Goal: Task Accomplishment & Management: Manage account settings

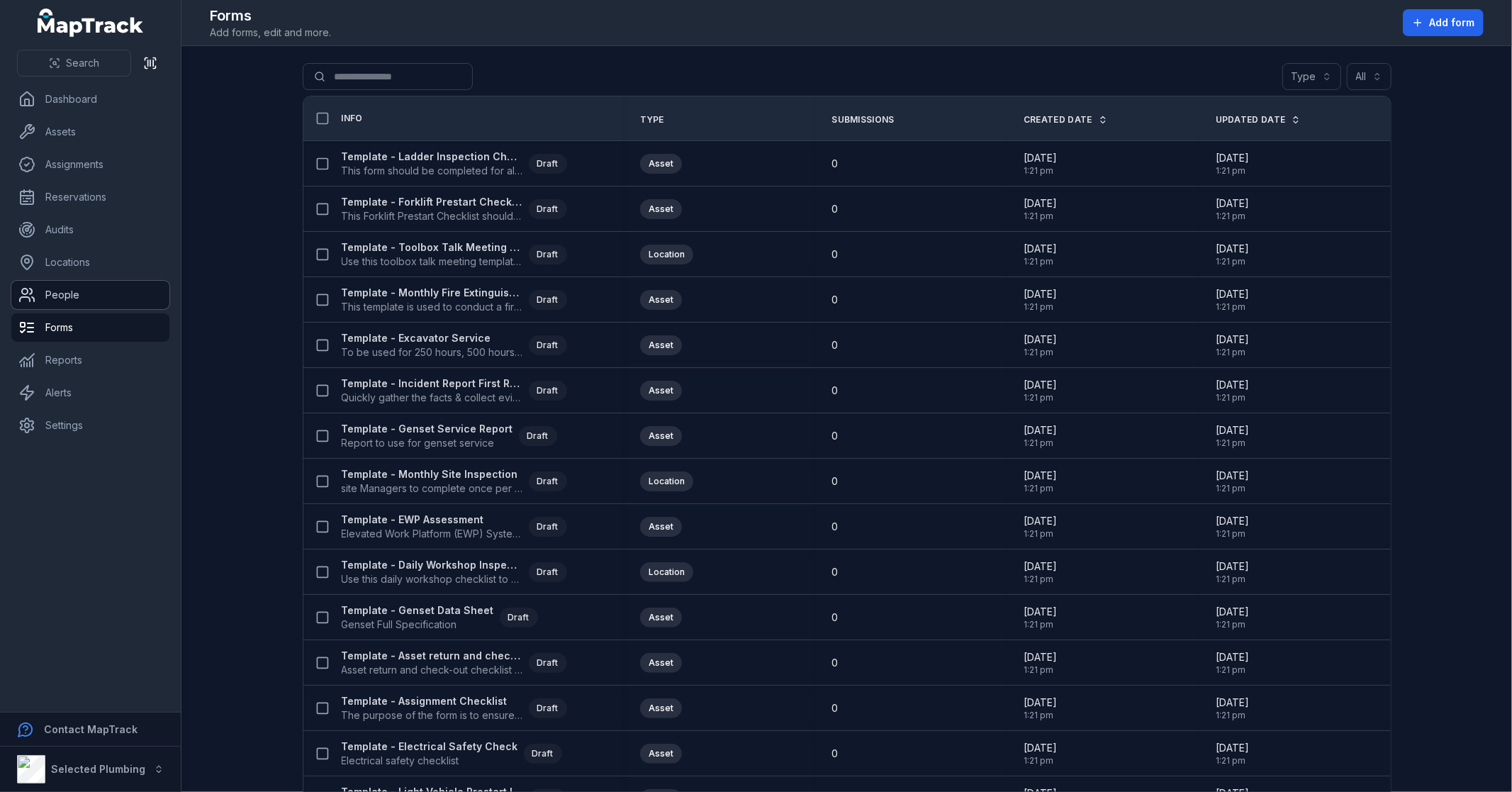
click at [124, 291] on link "People" at bounding box center [90, 295] width 158 height 29
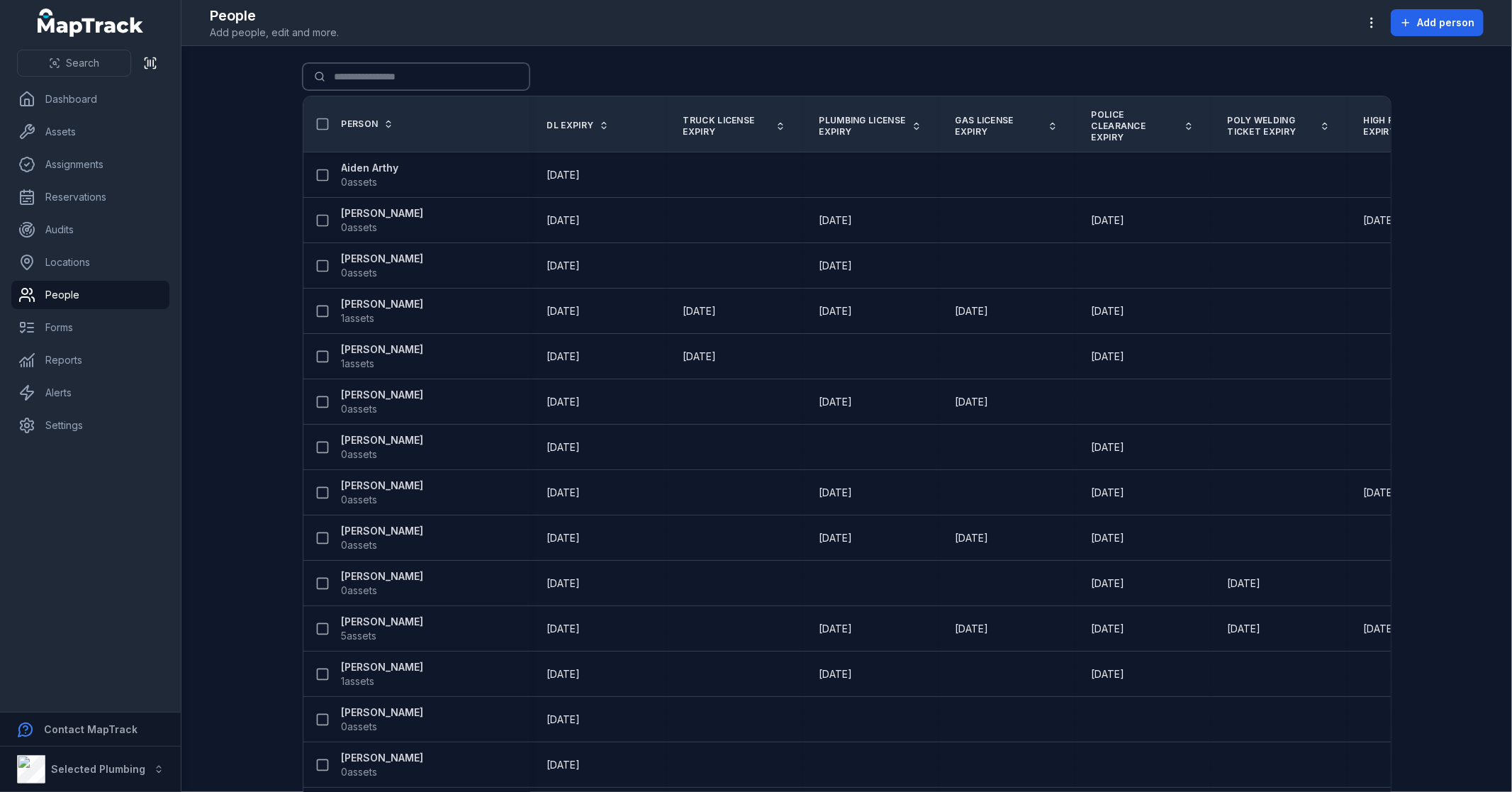
click at [384, 79] on input "Search for people" at bounding box center [416, 77] width 227 height 27
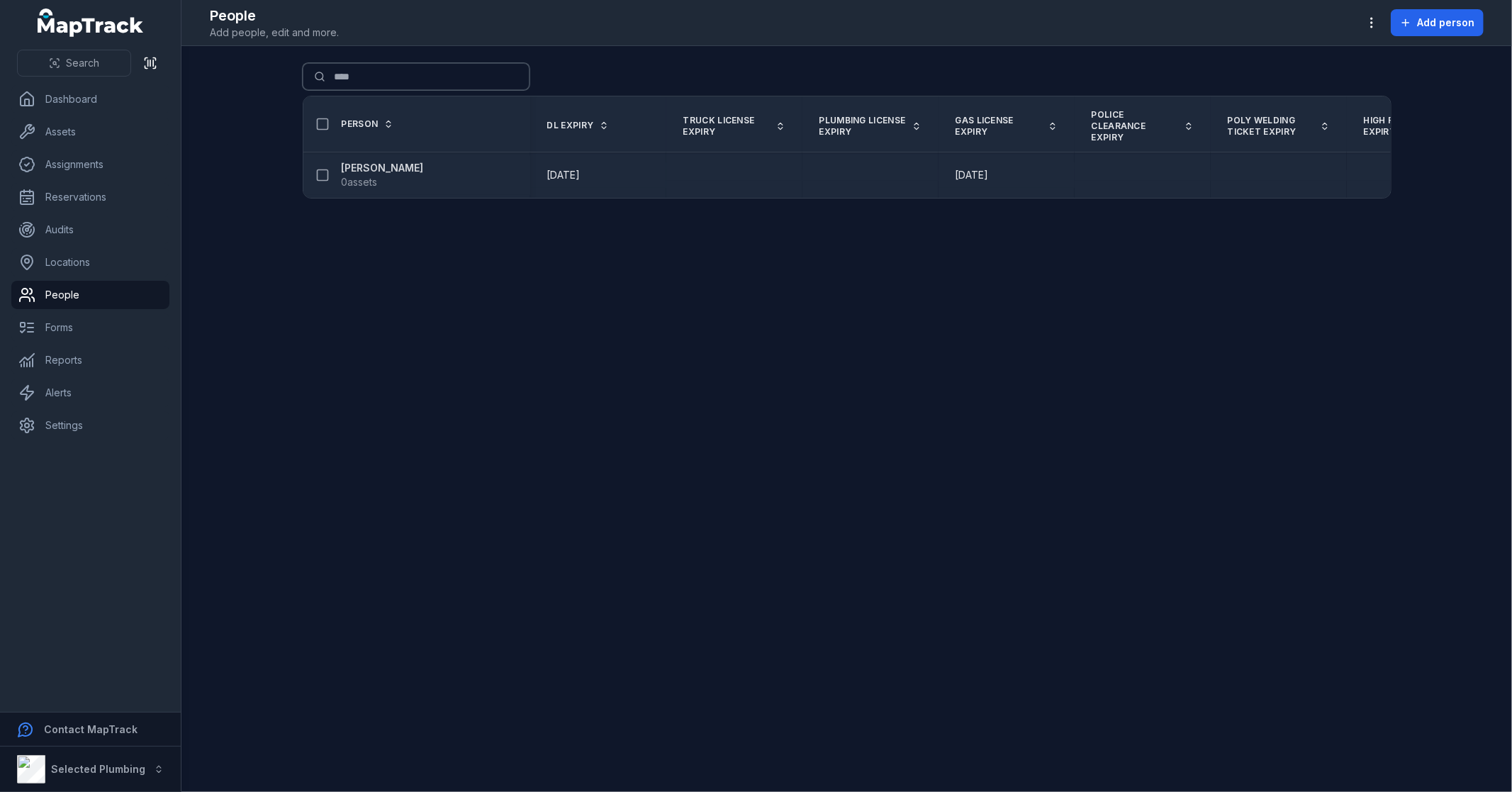
type input "****"
click at [372, 168] on strong "Liam Voss" at bounding box center [382, 167] width 82 height 14
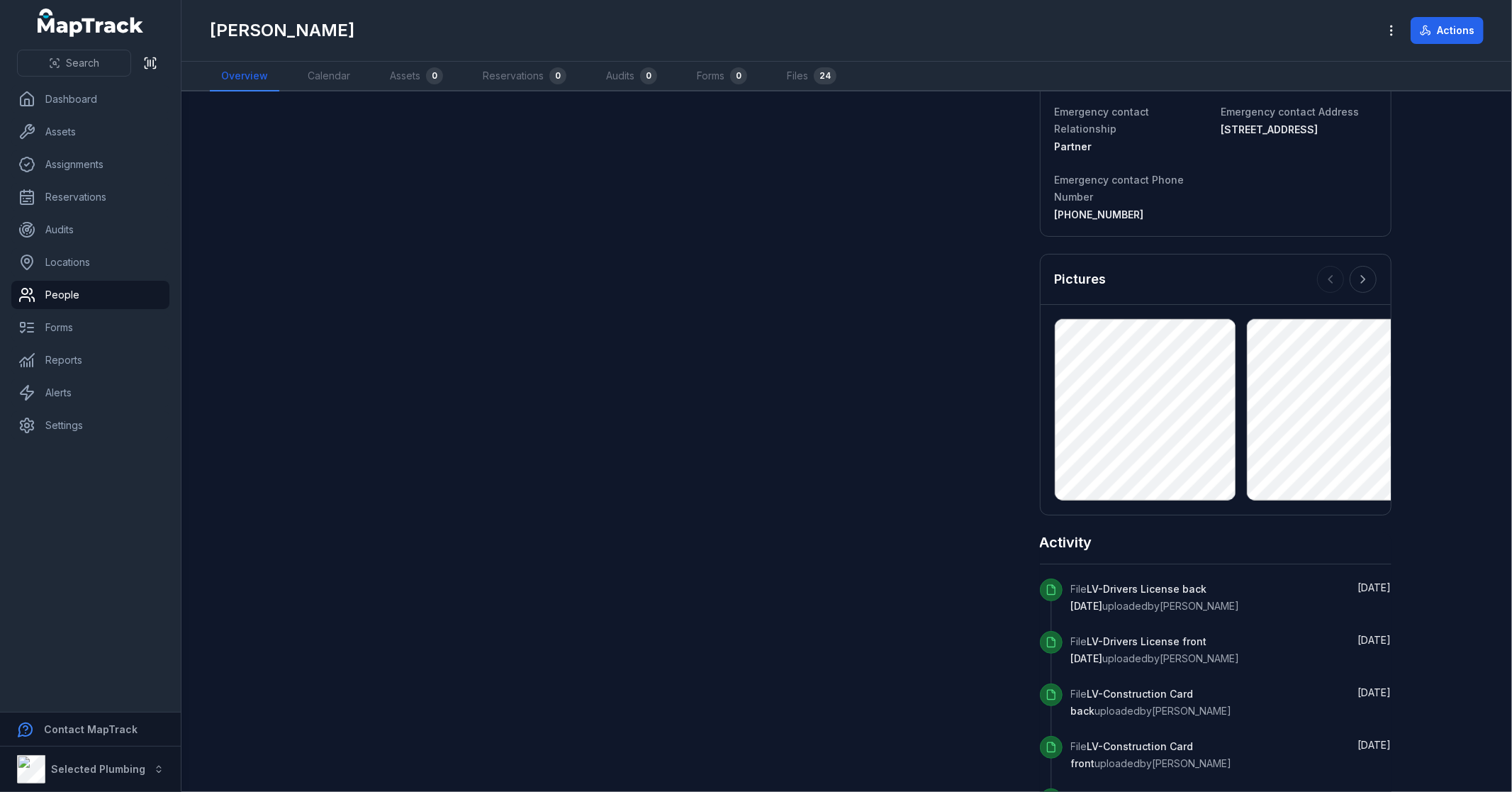
scroll to position [945, 0]
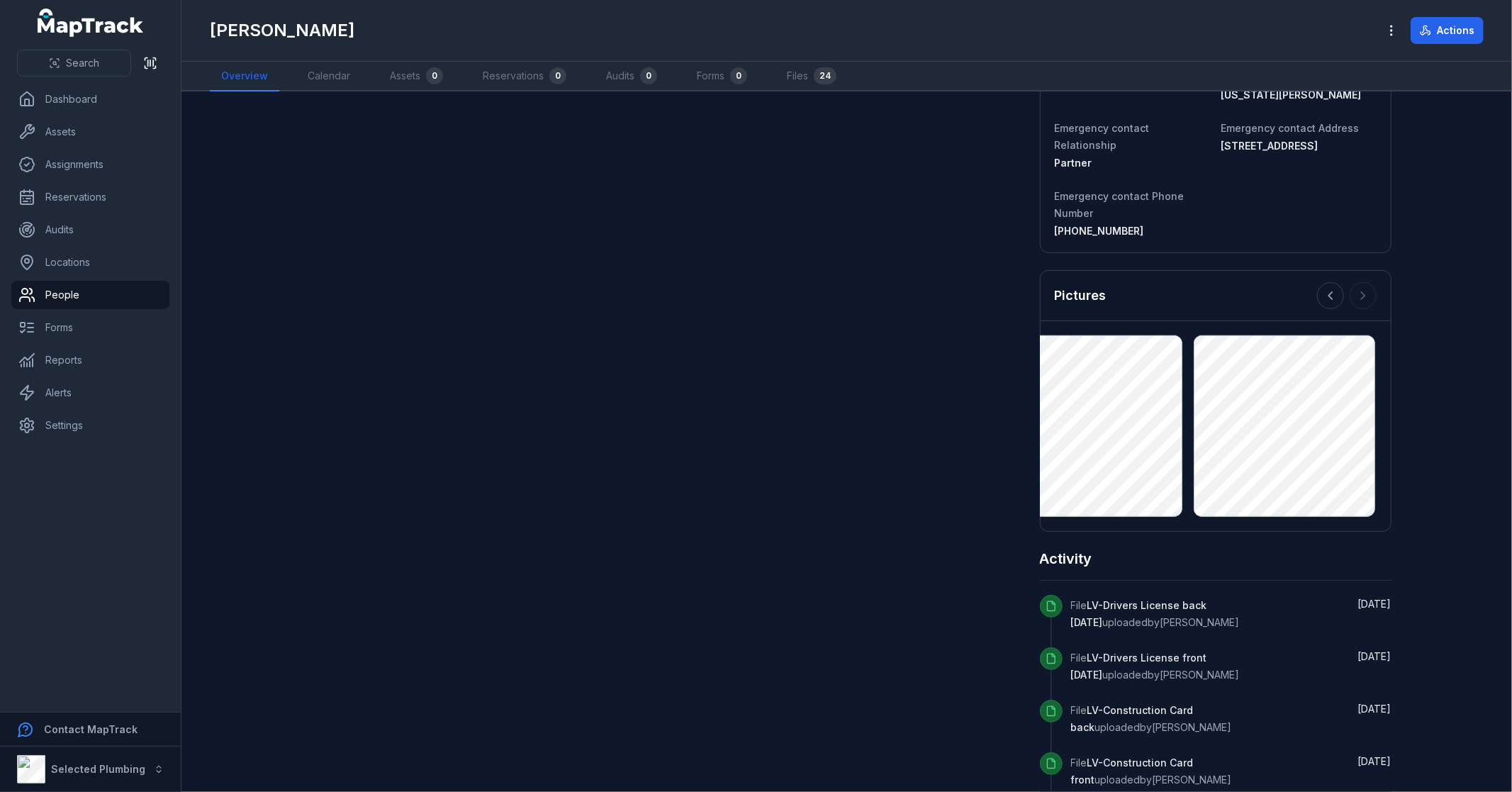
click at [1512, 421] on html "Search Dashboard Assets Assignments Reservations Audits Locations People Forms …" at bounding box center [756, 396] width 1512 height 792
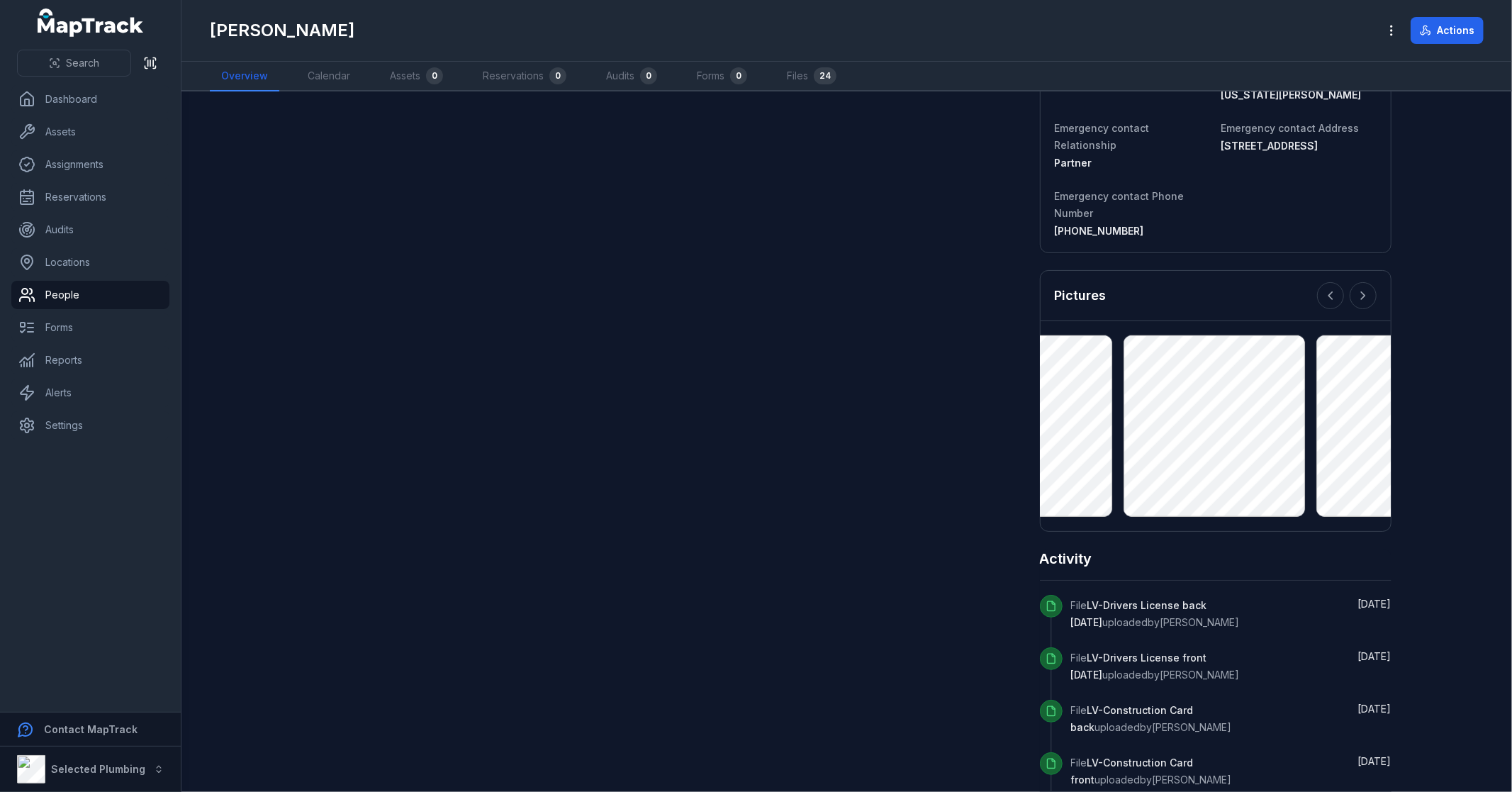
click at [1472, 401] on main "Assets 0 No assigned assets Assigned assets for this person will appear here No…" at bounding box center [847, 441] width 1331 height 700
click at [1472, 419] on main "Assets 0 No assigned assets Assigned assets for this person will appear here No…" at bounding box center [847, 441] width 1331 height 700
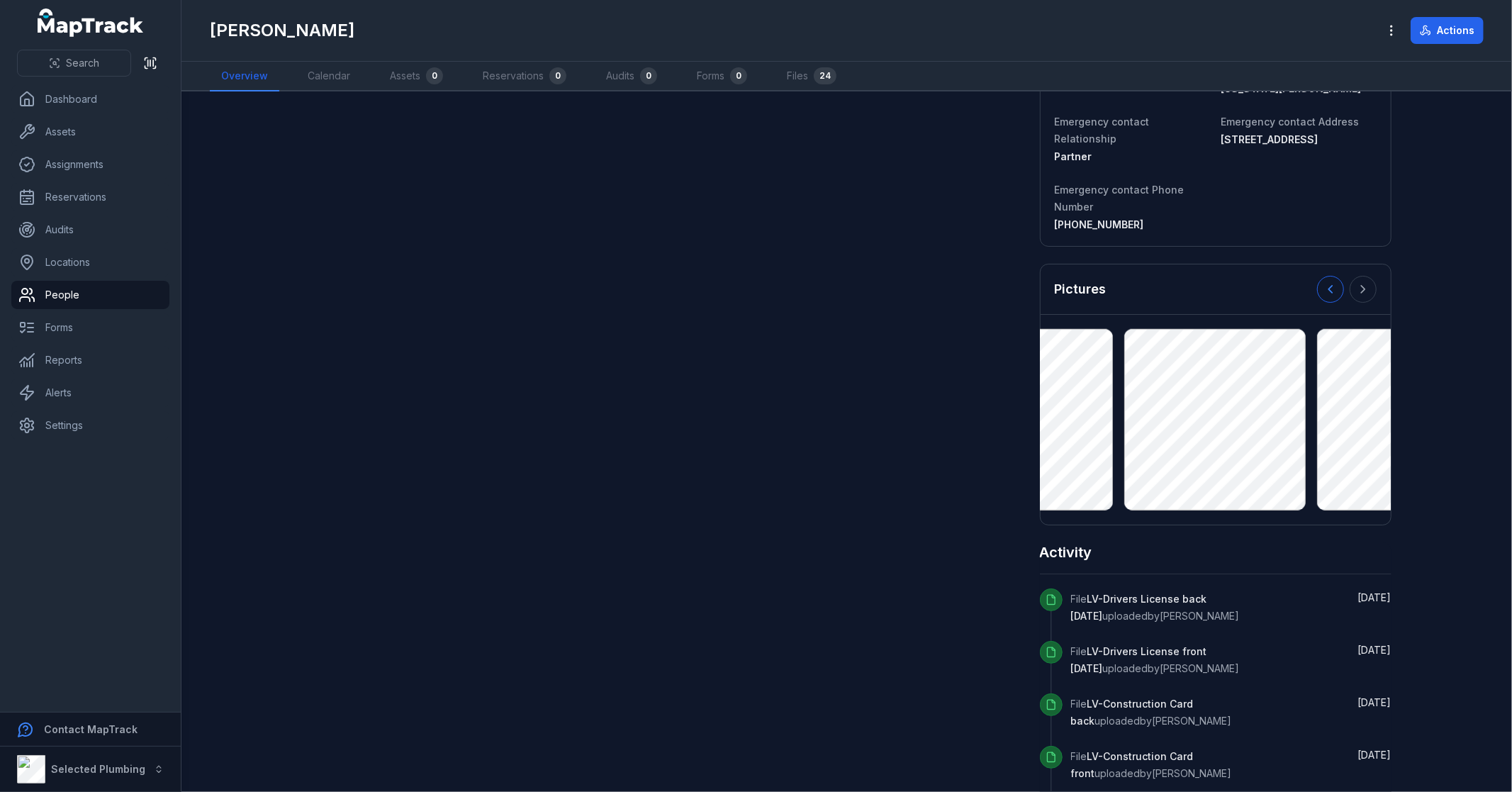
scroll to position [788, 0]
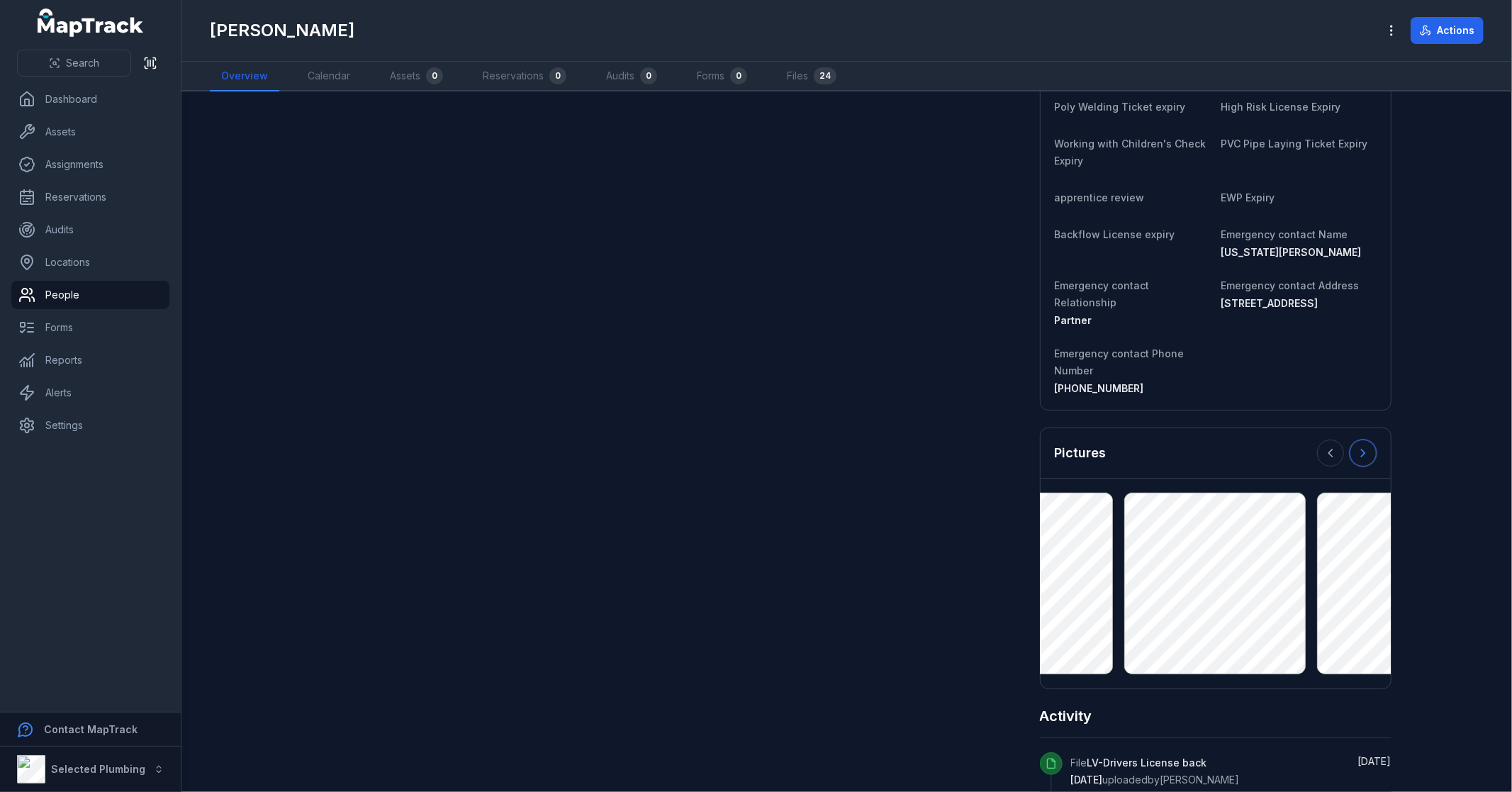
click at [1360, 445] on icon at bounding box center [1363, 452] width 14 height 14
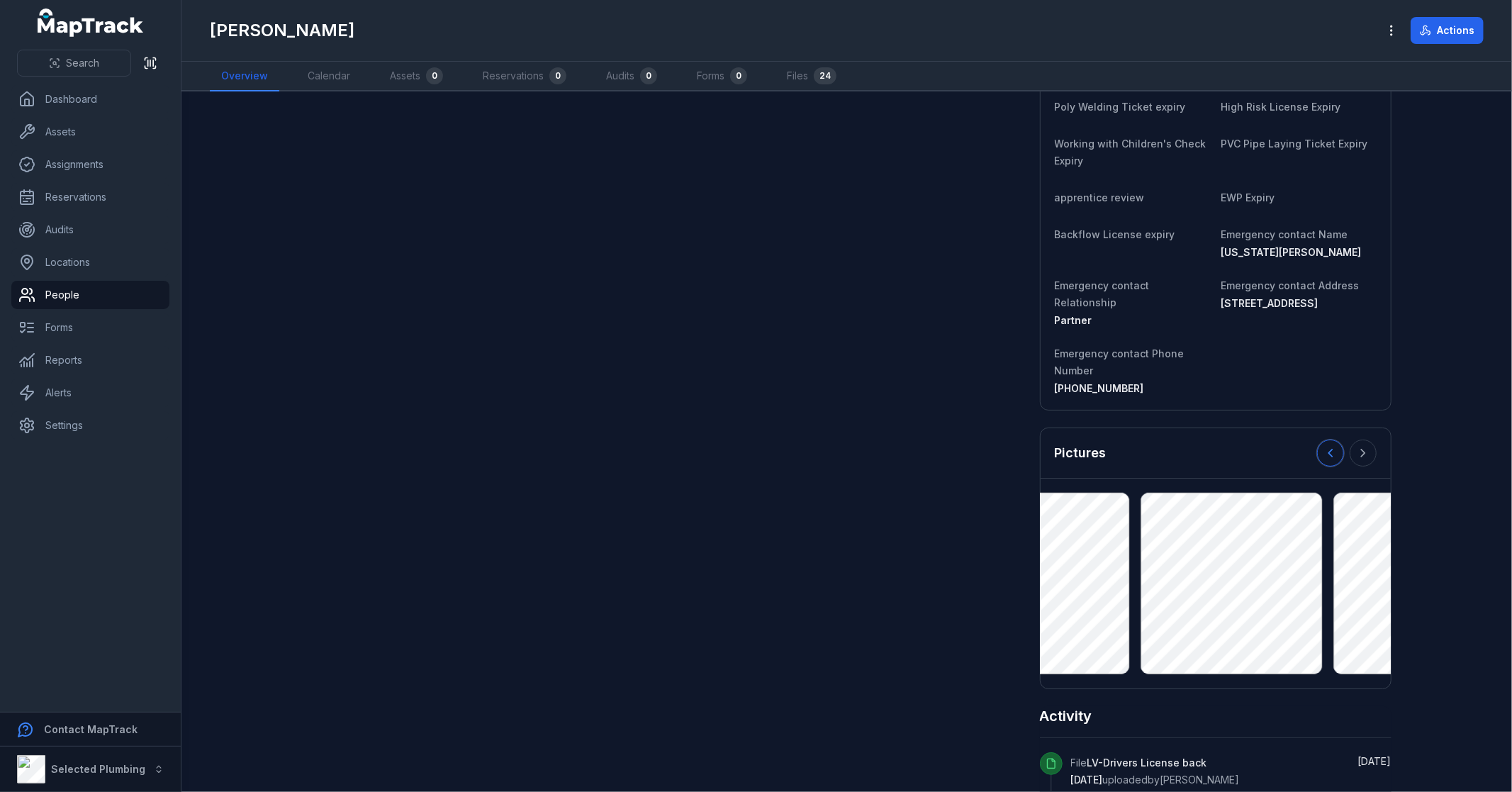
click at [1323, 445] on icon at bounding box center [1330, 452] width 14 height 14
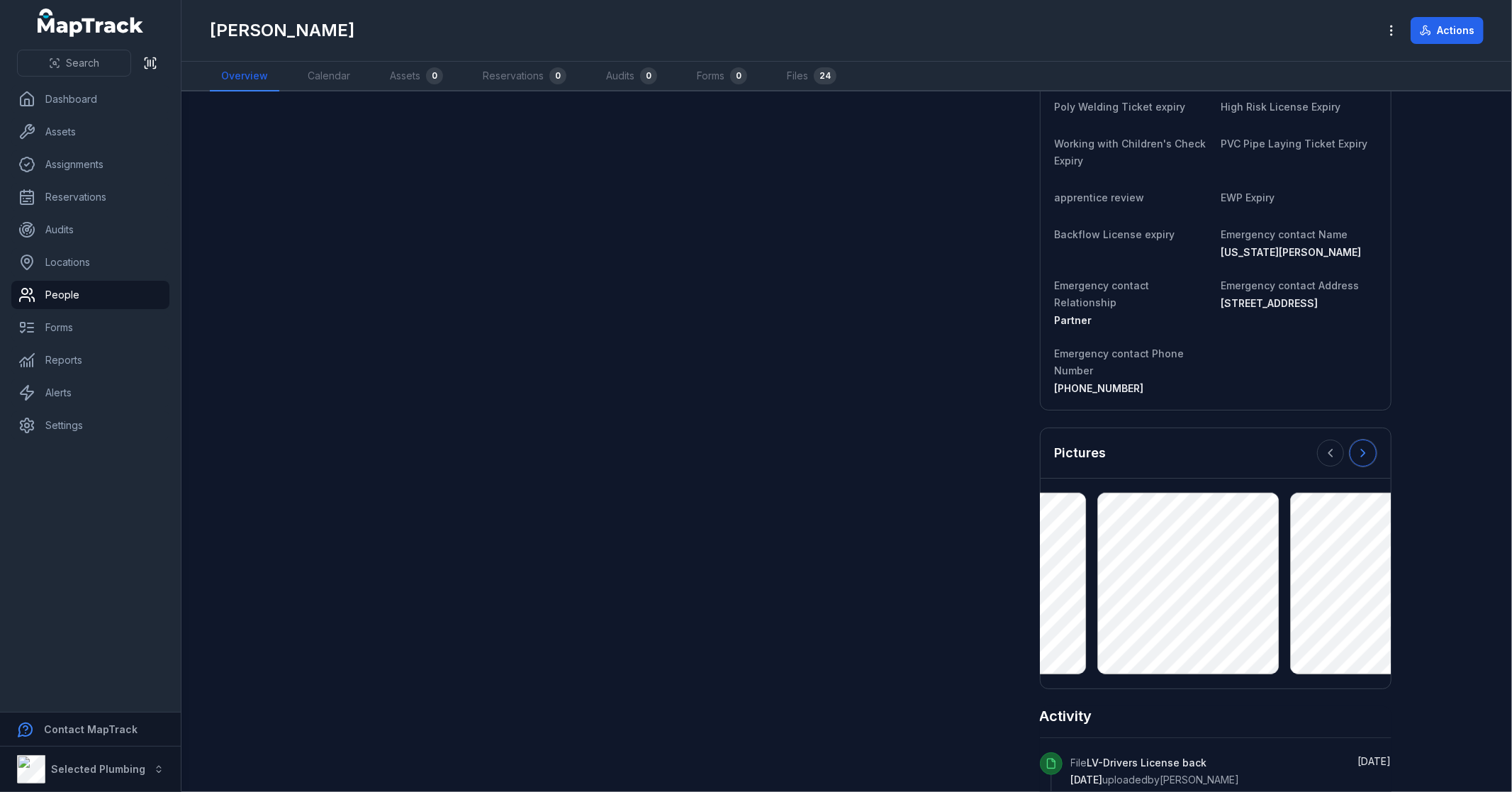
click at [1356, 445] on icon at bounding box center [1363, 452] width 14 height 14
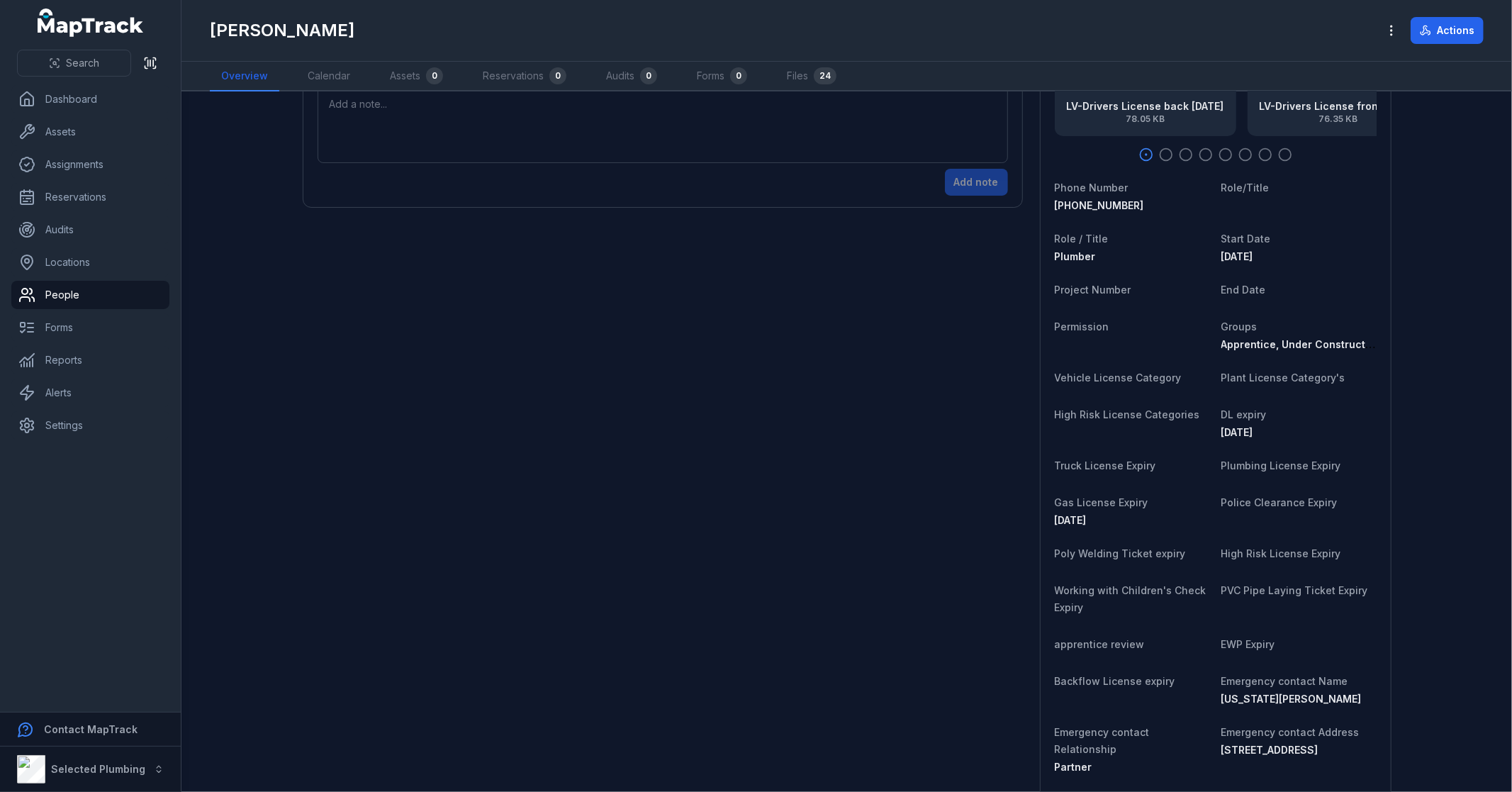
scroll to position [708, 0]
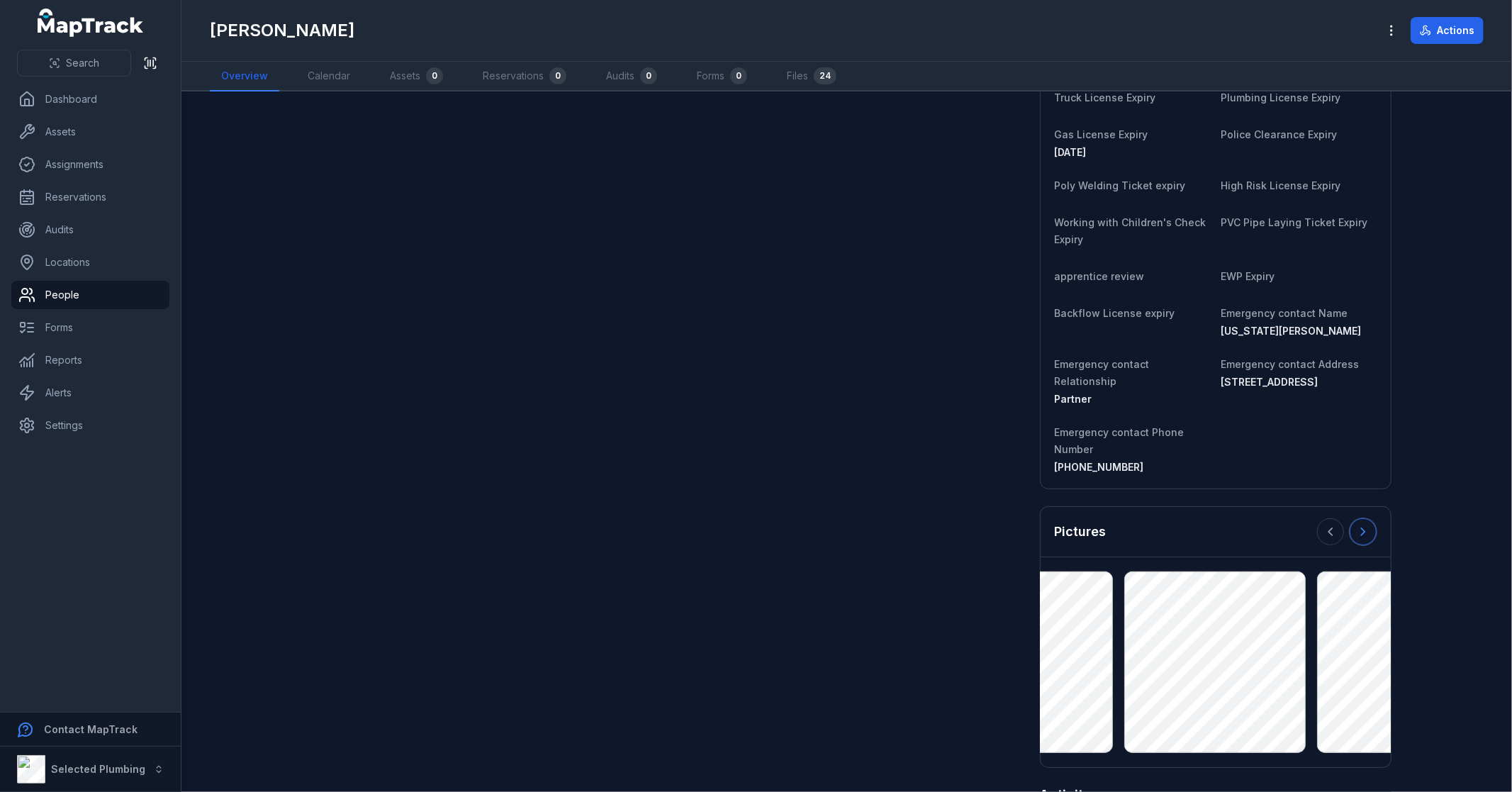
click at [1356, 524] on icon at bounding box center [1363, 531] width 14 height 14
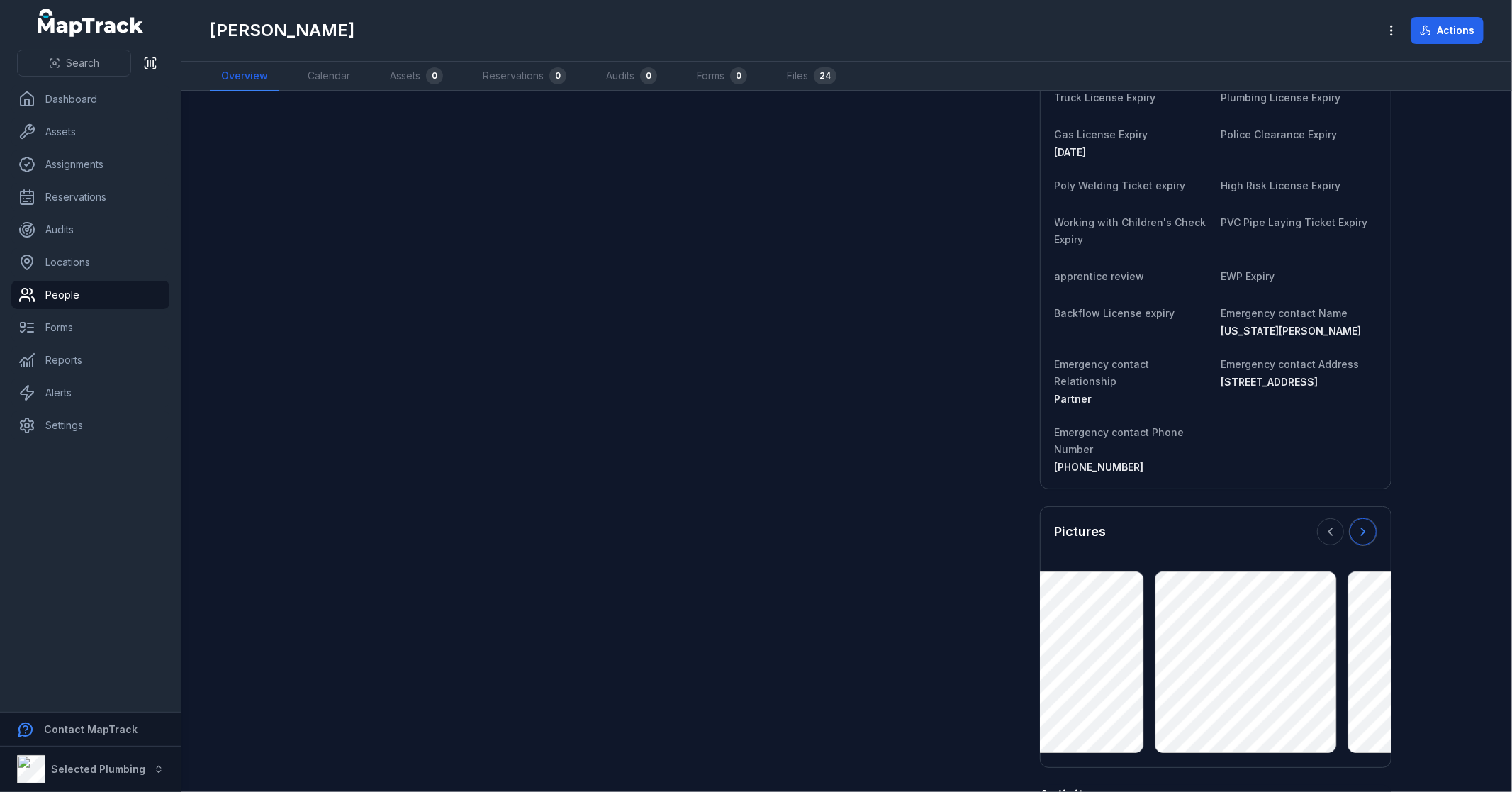
click at [1356, 524] on icon at bounding box center [1363, 531] width 14 height 14
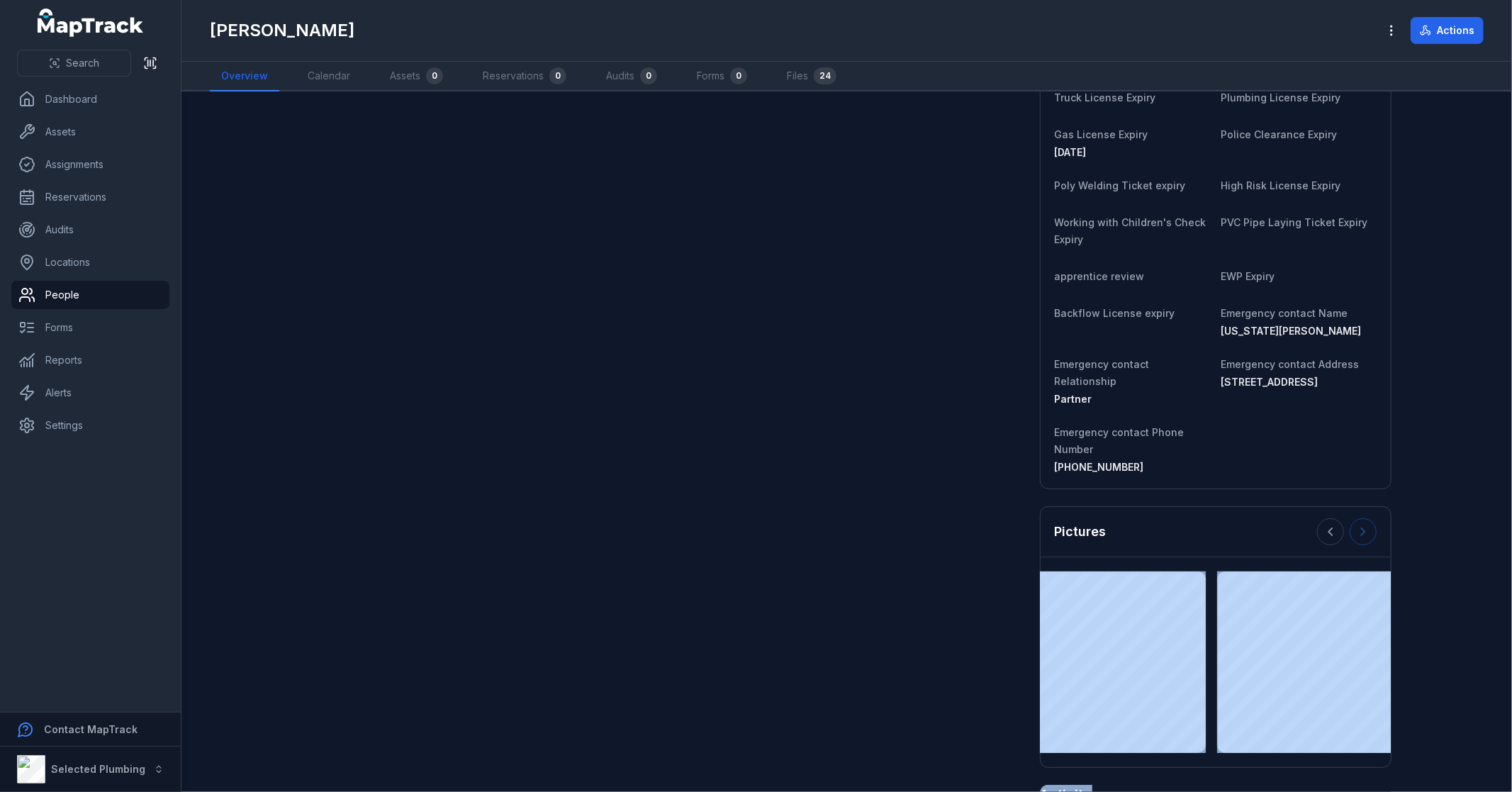
click at [1355, 518] on div at bounding box center [1347, 532] width 59 height 27
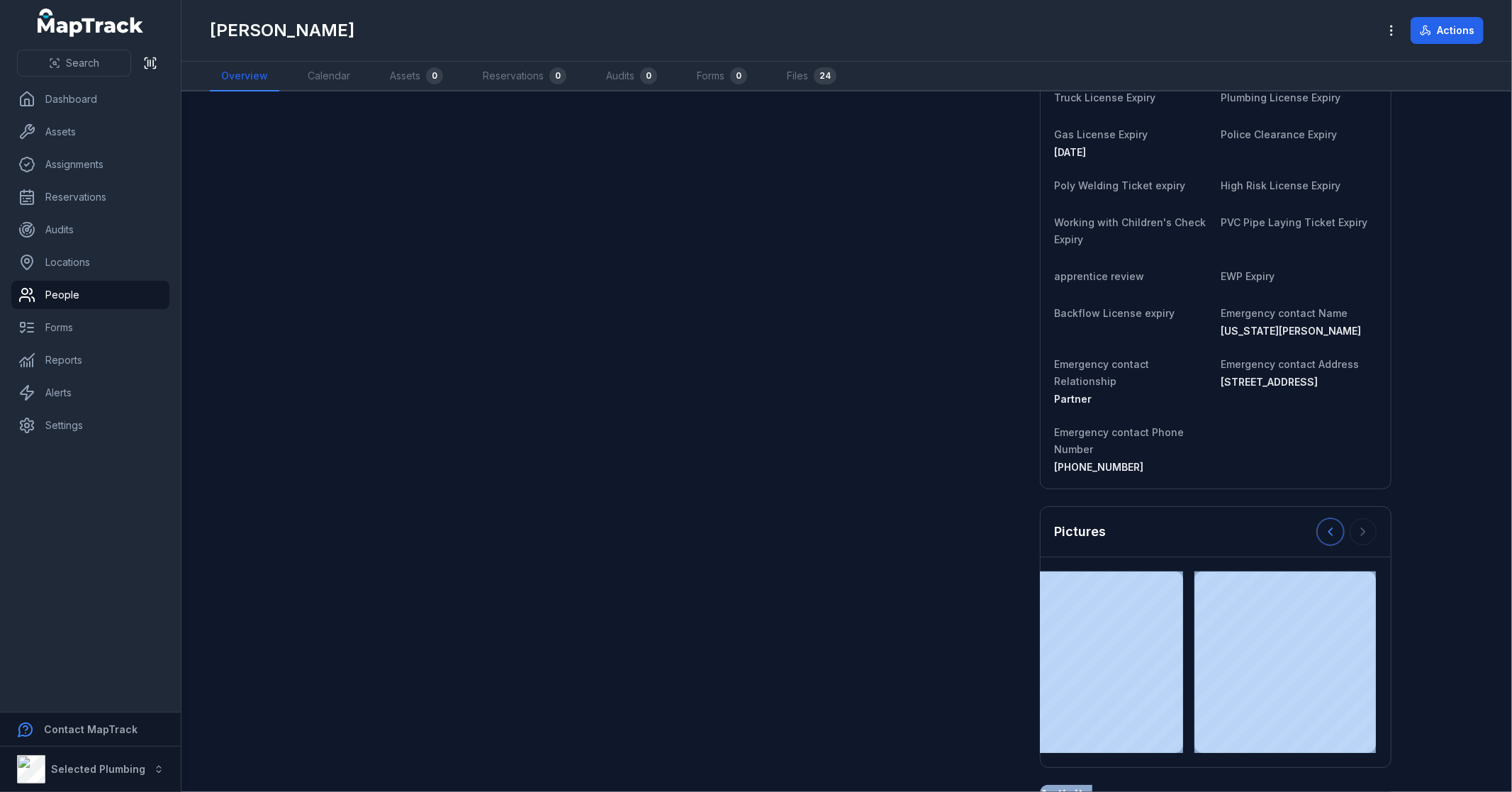
click at [1323, 524] on icon at bounding box center [1330, 531] width 14 height 14
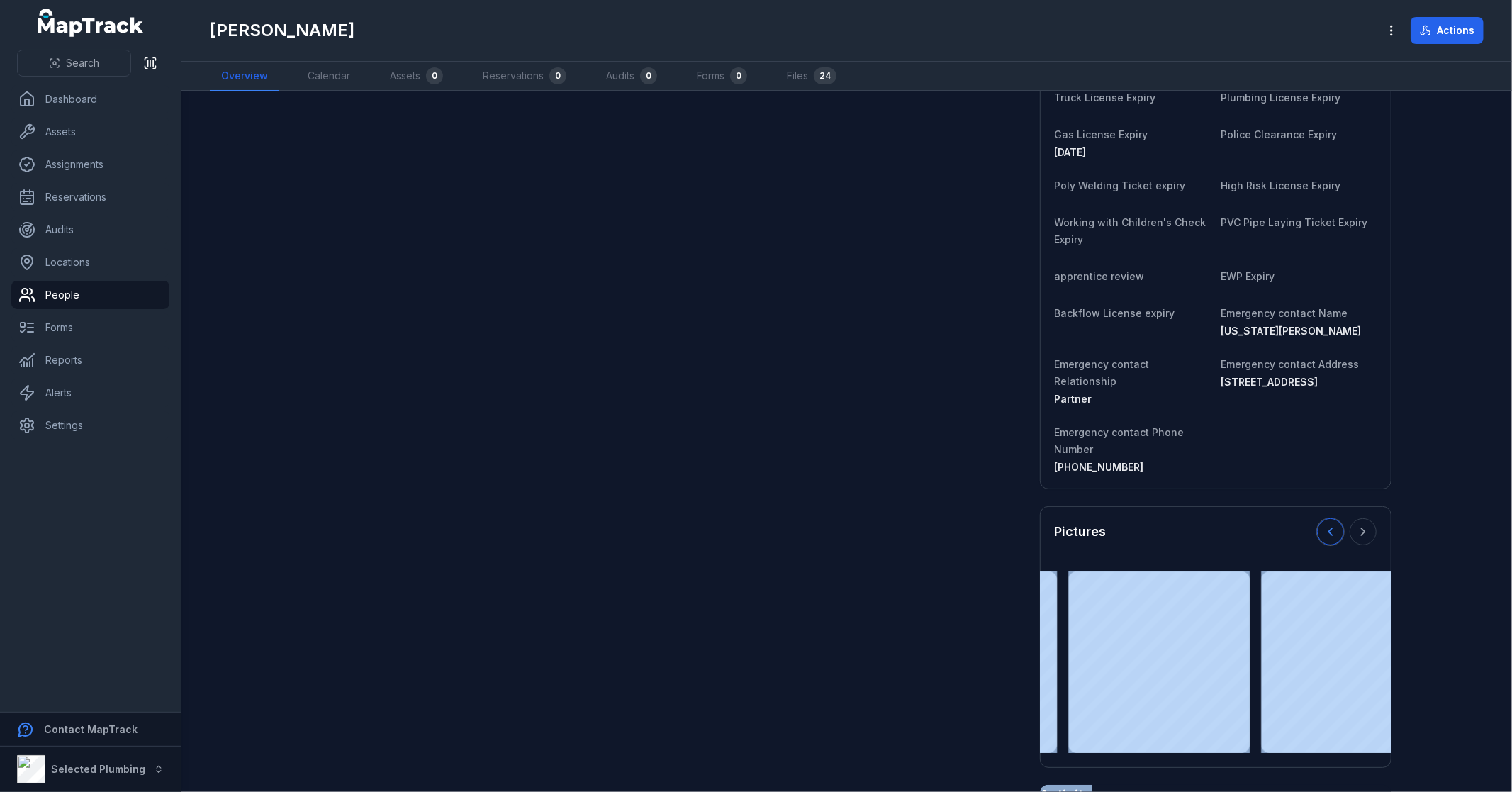
click at [1323, 524] on icon at bounding box center [1330, 531] width 14 height 14
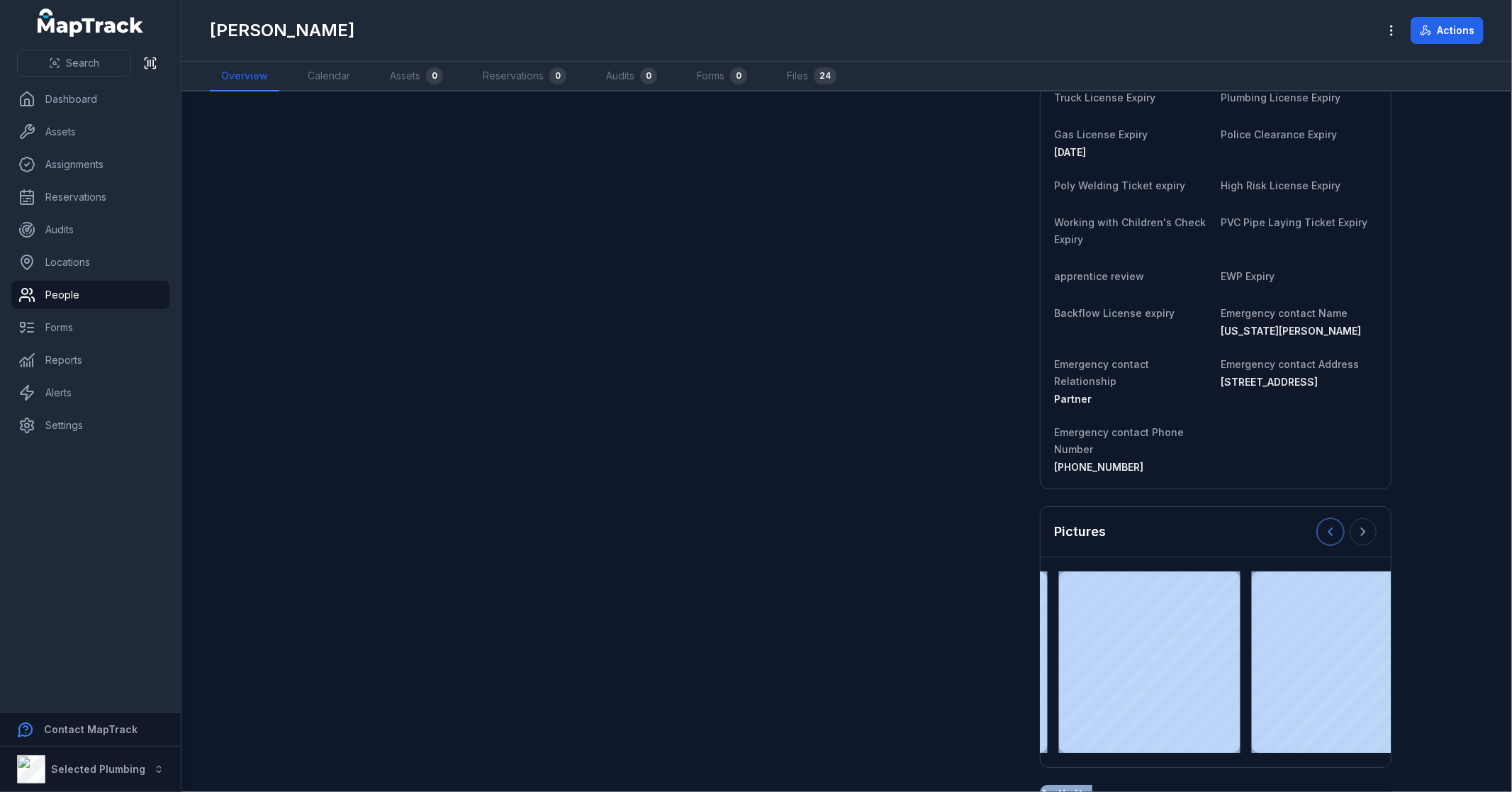
click at [1323, 524] on icon at bounding box center [1330, 531] width 14 height 14
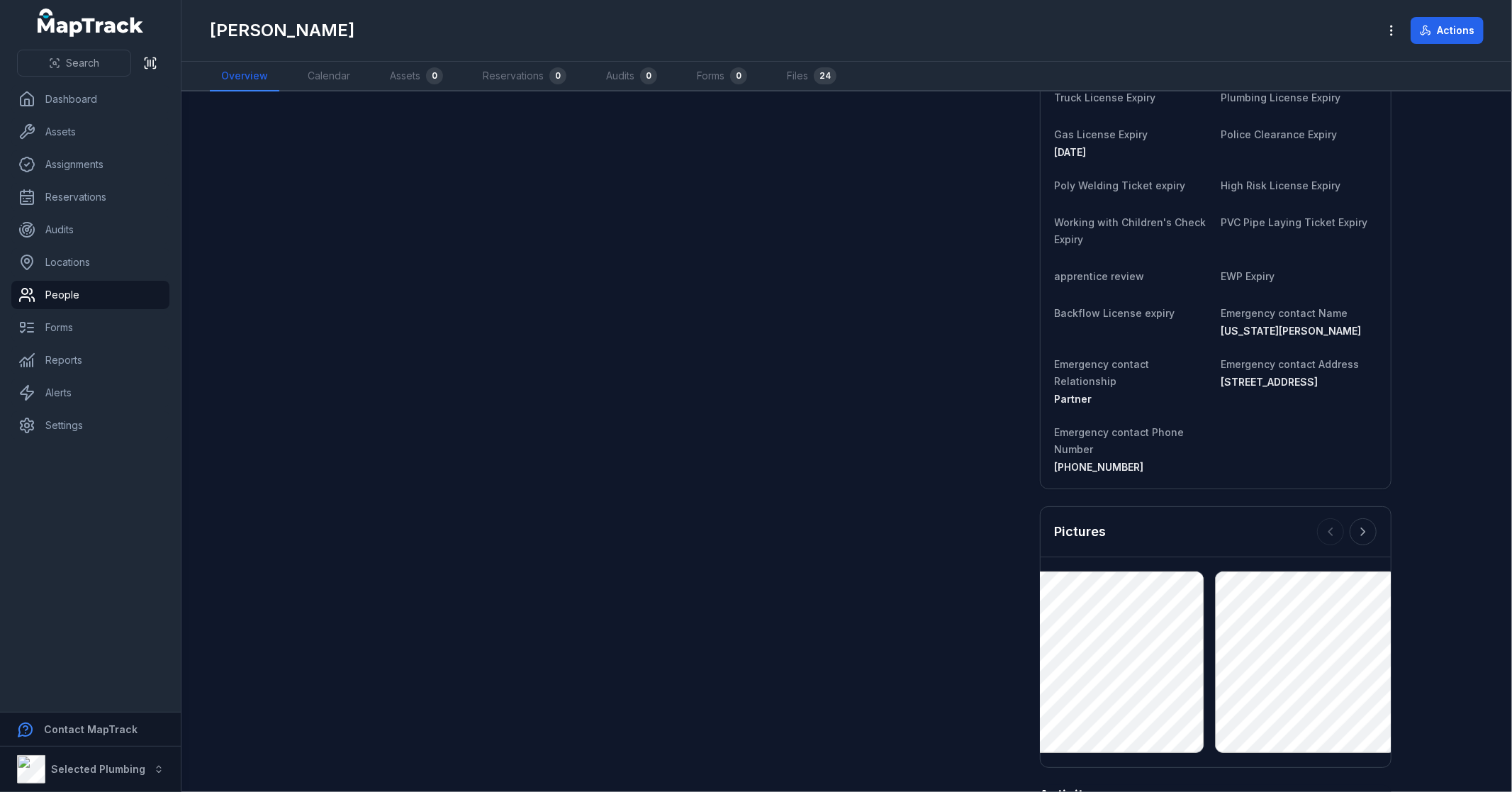
click at [827, 479] on div "Assets 0 No assigned assets Assigned assets for this person will appear here No…" at bounding box center [847, 352] width 1089 height 1904
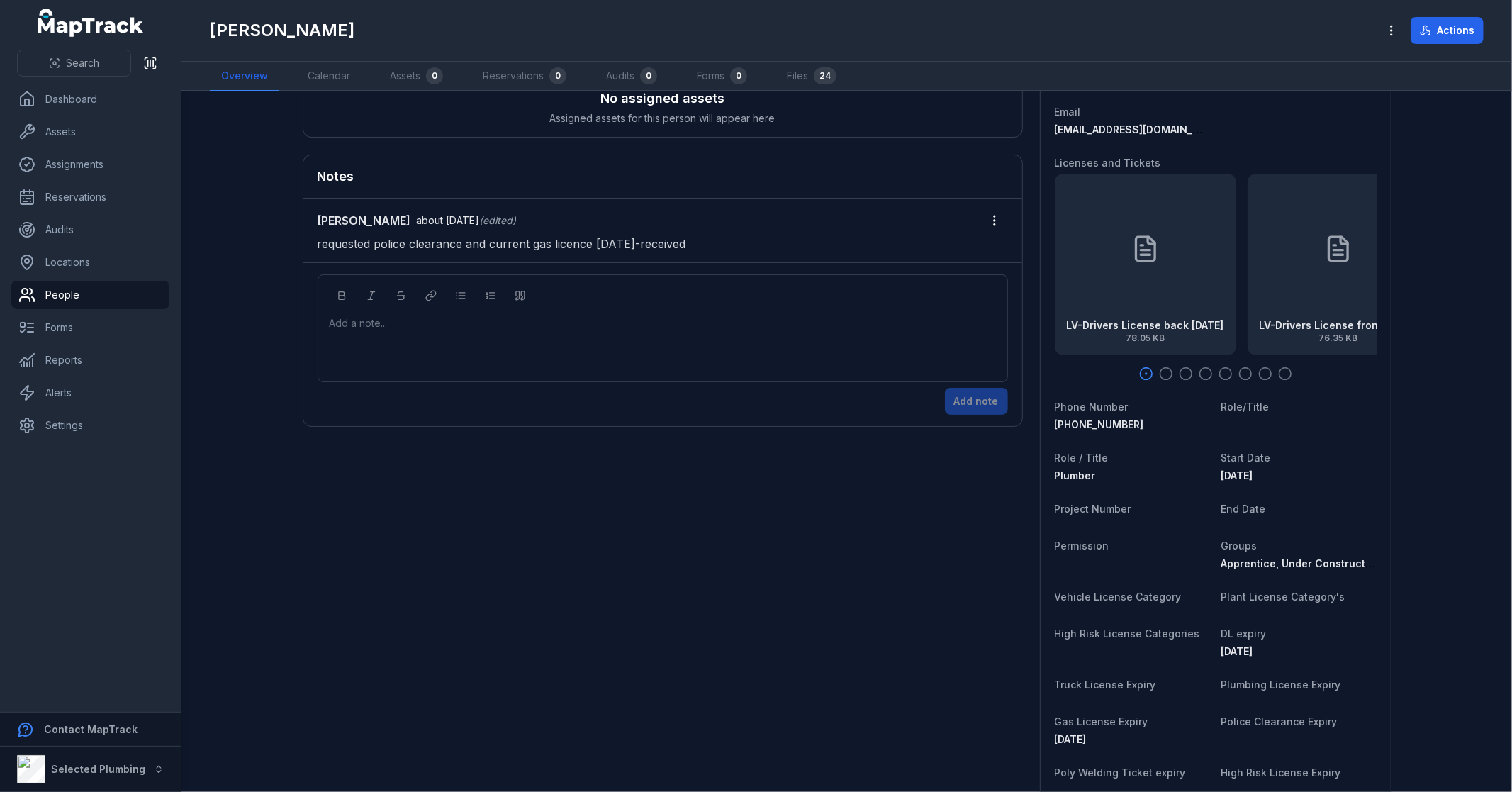
scroll to position [0, 0]
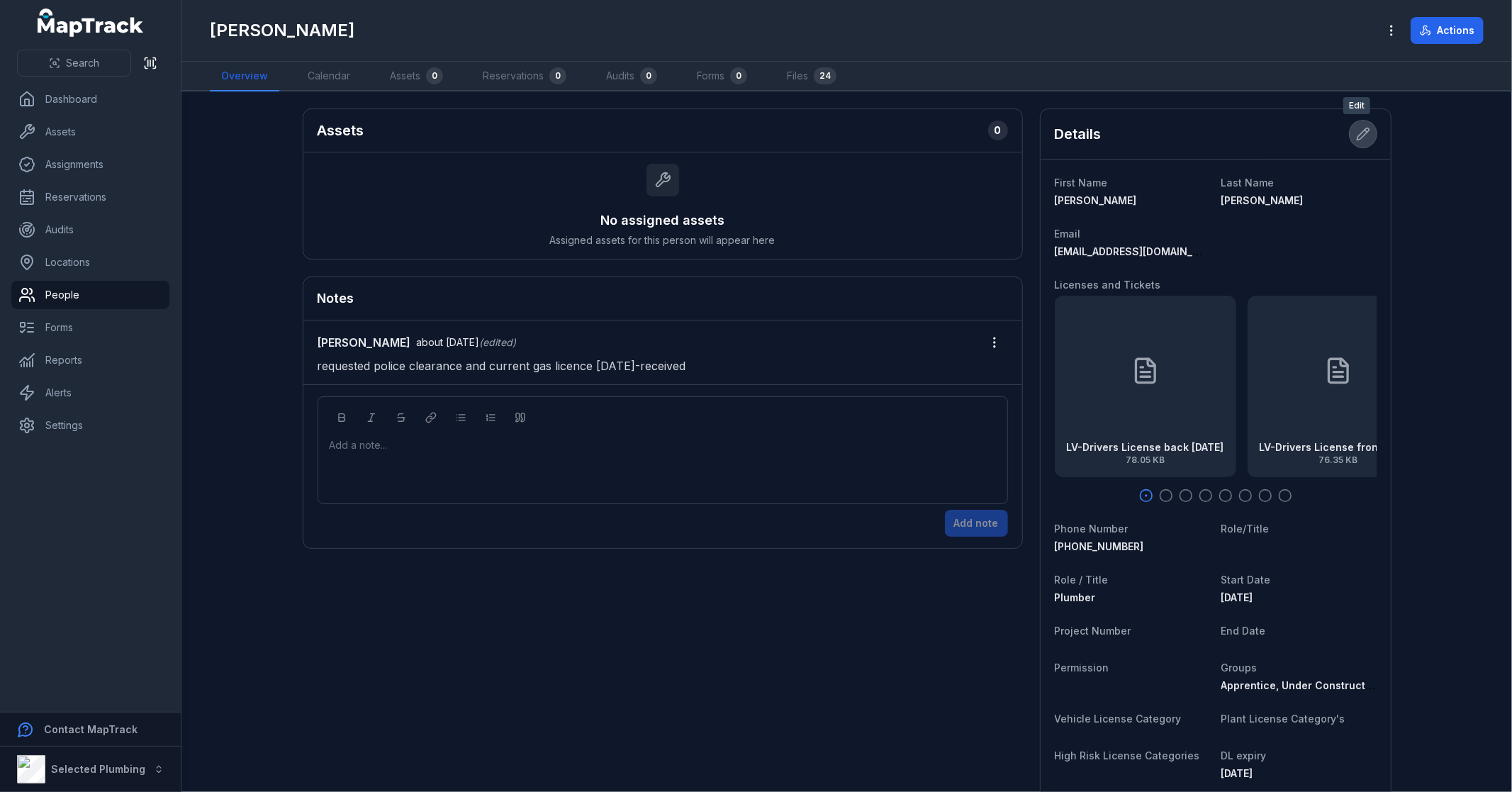
click at [1357, 133] on icon at bounding box center [1363, 134] width 12 height 12
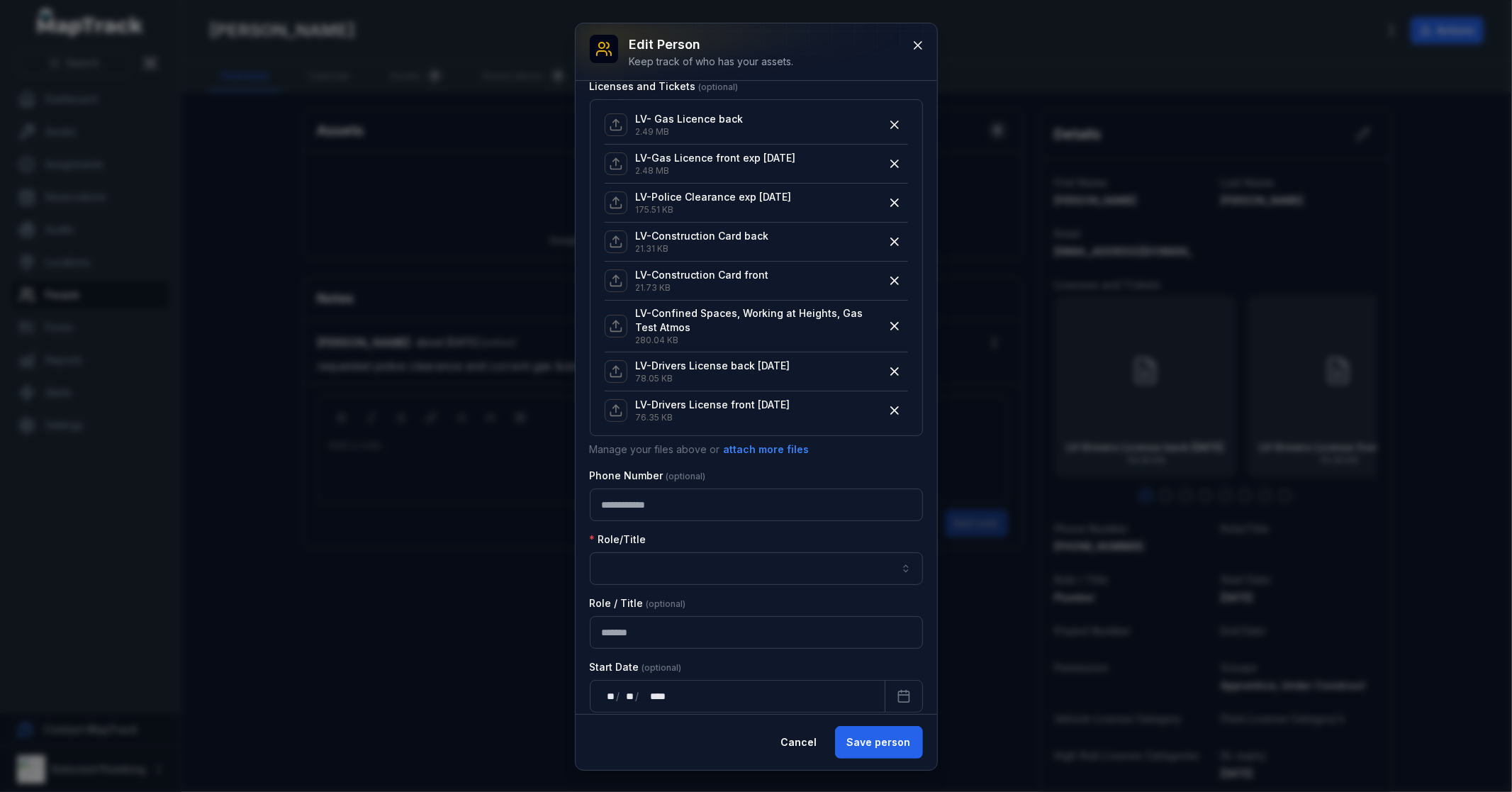
scroll to position [314, 0]
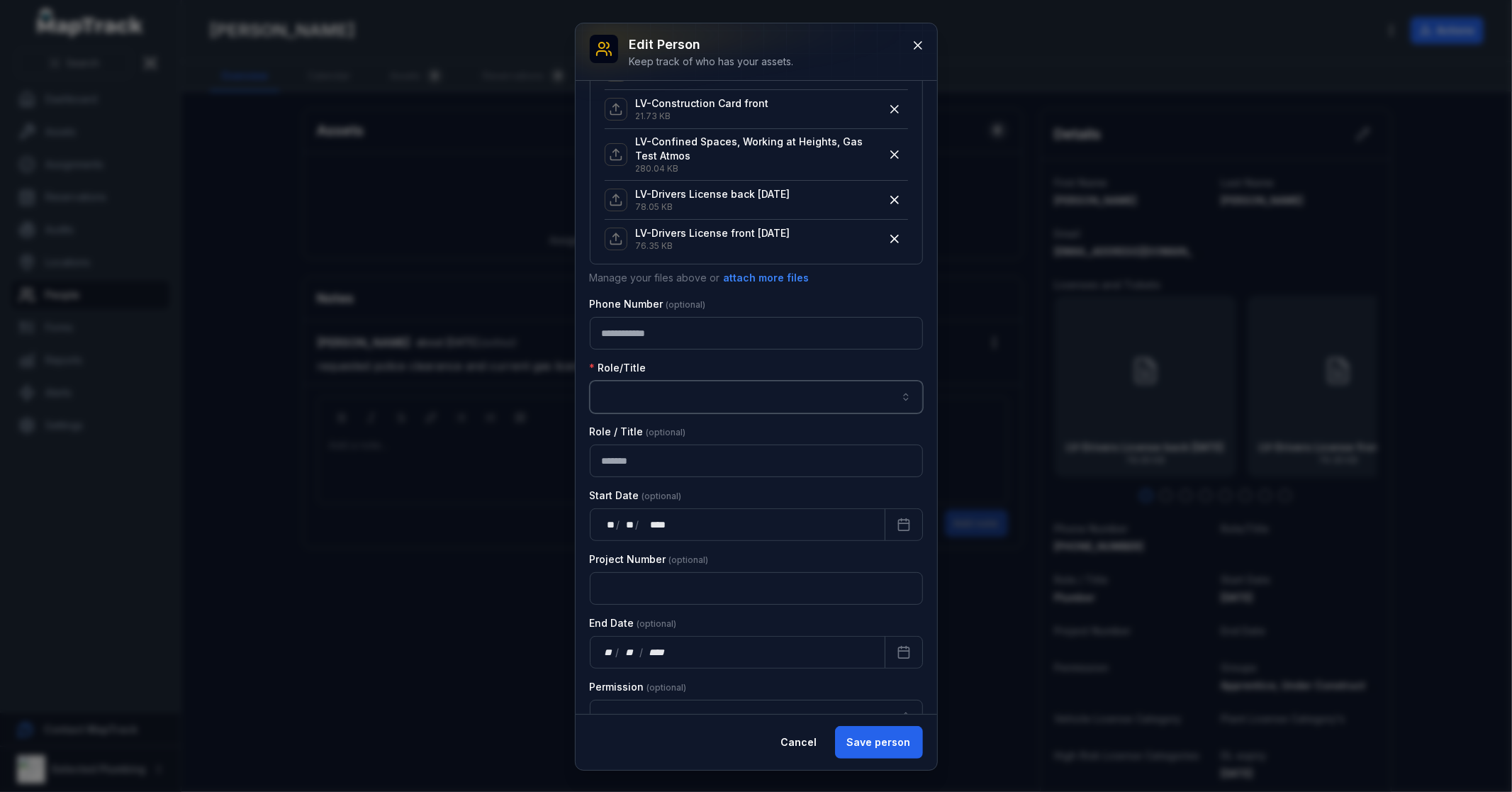
click at [817, 398] on button "button" at bounding box center [757, 396] width 333 height 33
click at [696, 430] on div "Plumber" at bounding box center [750, 436] width 292 height 14
click at [682, 393] on button "Plumber *******" at bounding box center [757, 396] width 333 height 33
click at [875, 740] on button "Save person" at bounding box center [879, 742] width 88 height 33
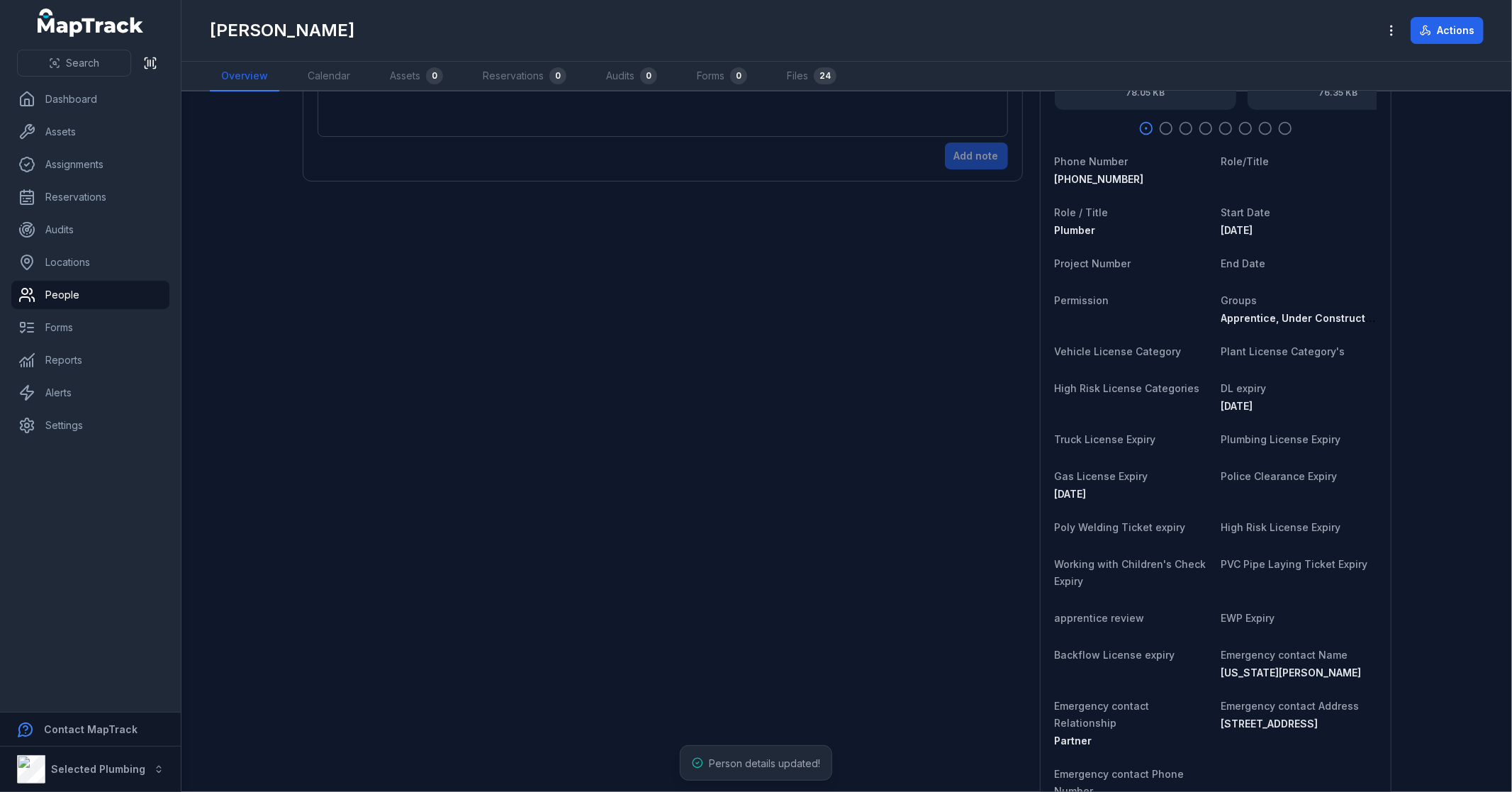
scroll to position [708, 0]
